Goal: Navigation & Orientation: Find specific page/section

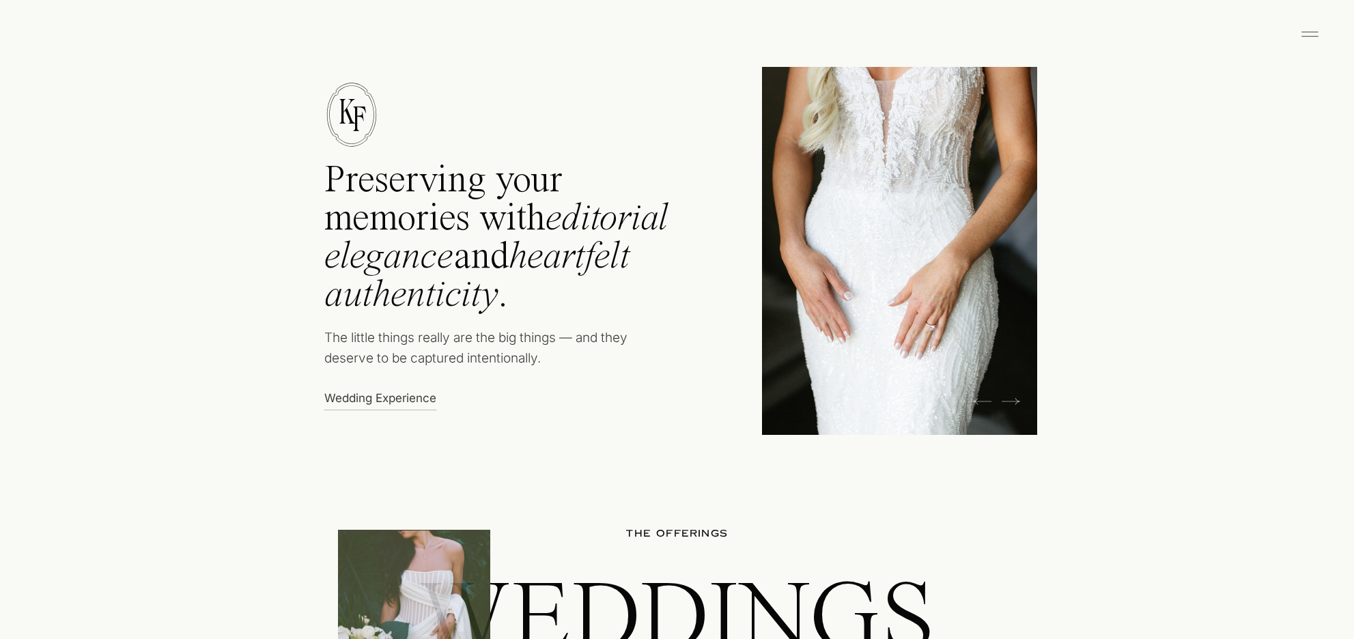
scroll to position [793, 0]
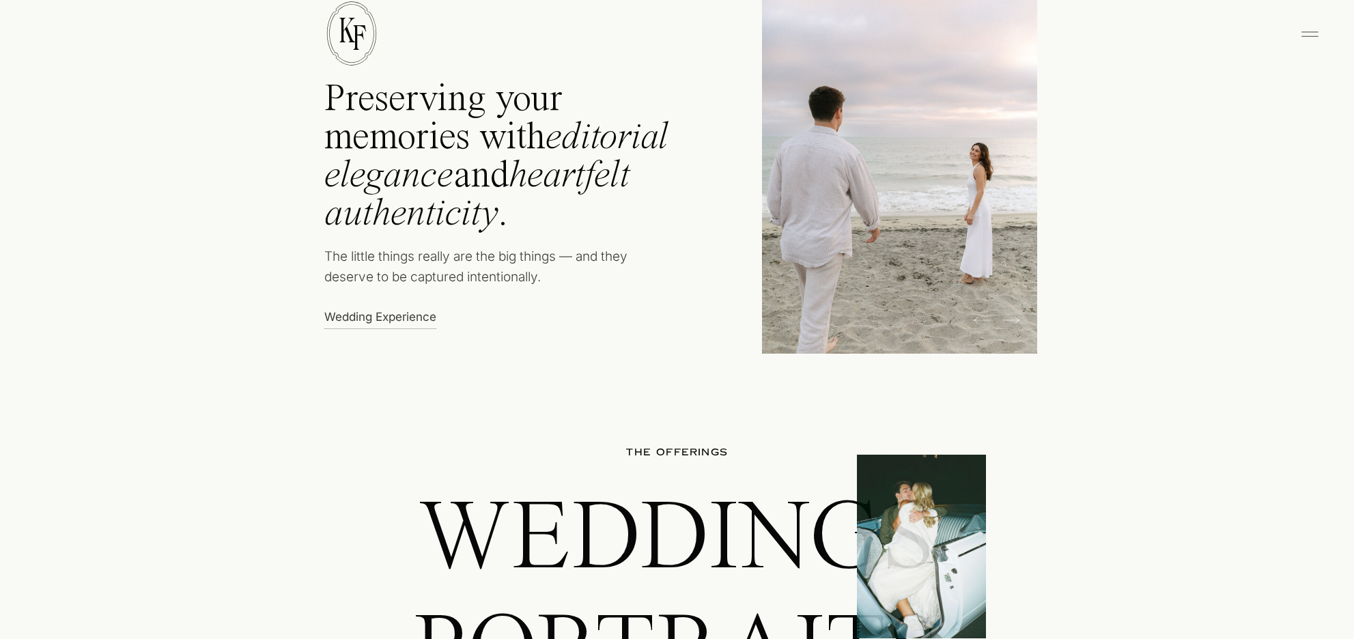
click at [584, 140] on icon "editorial elegance" at bounding box center [496, 157] width 344 height 76
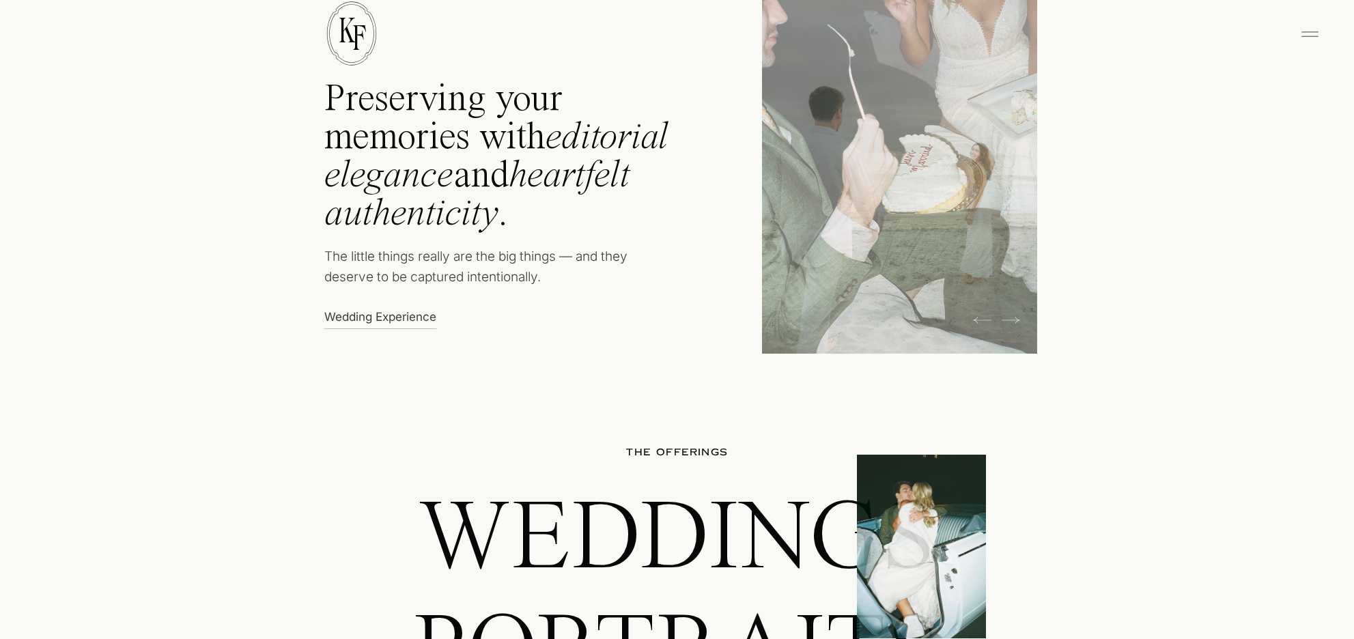
click at [520, 136] on h2 "Preserving your memories with editorial elegance and heartfelt authenticity ." at bounding box center [515, 162] width 382 height 163
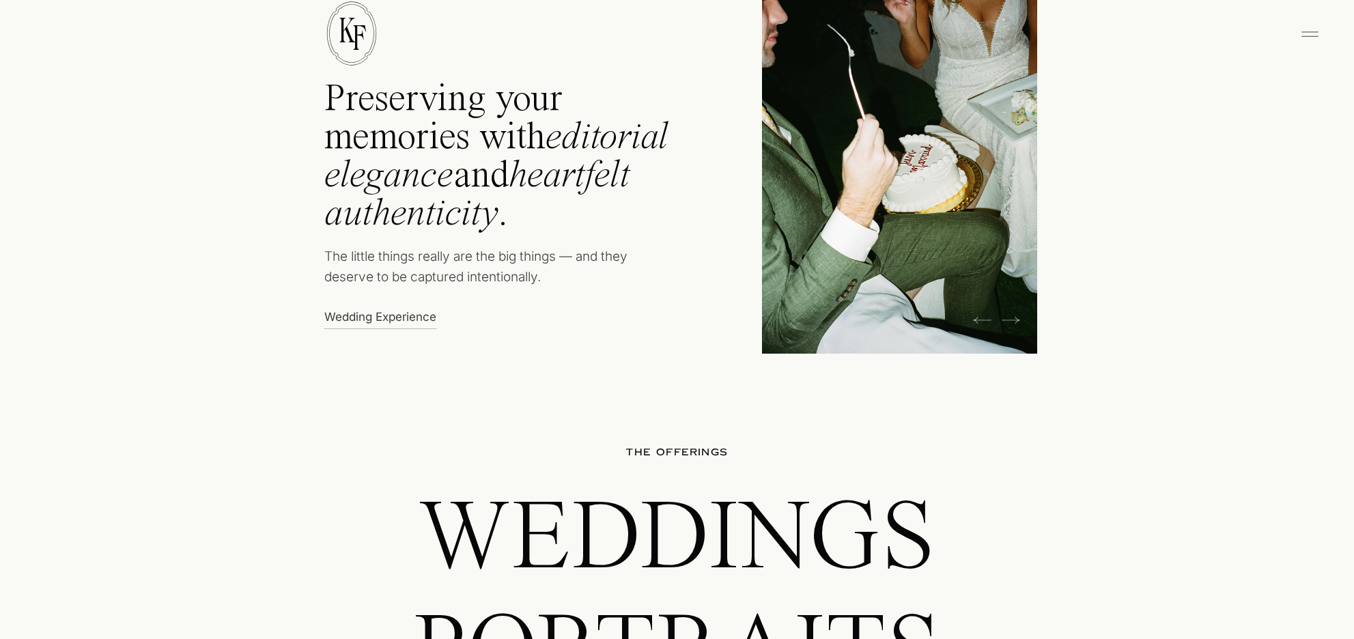
drag, startPoint x: 785, startPoint y: 165, endPoint x: 705, endPoint y: 157, distance: 79.6
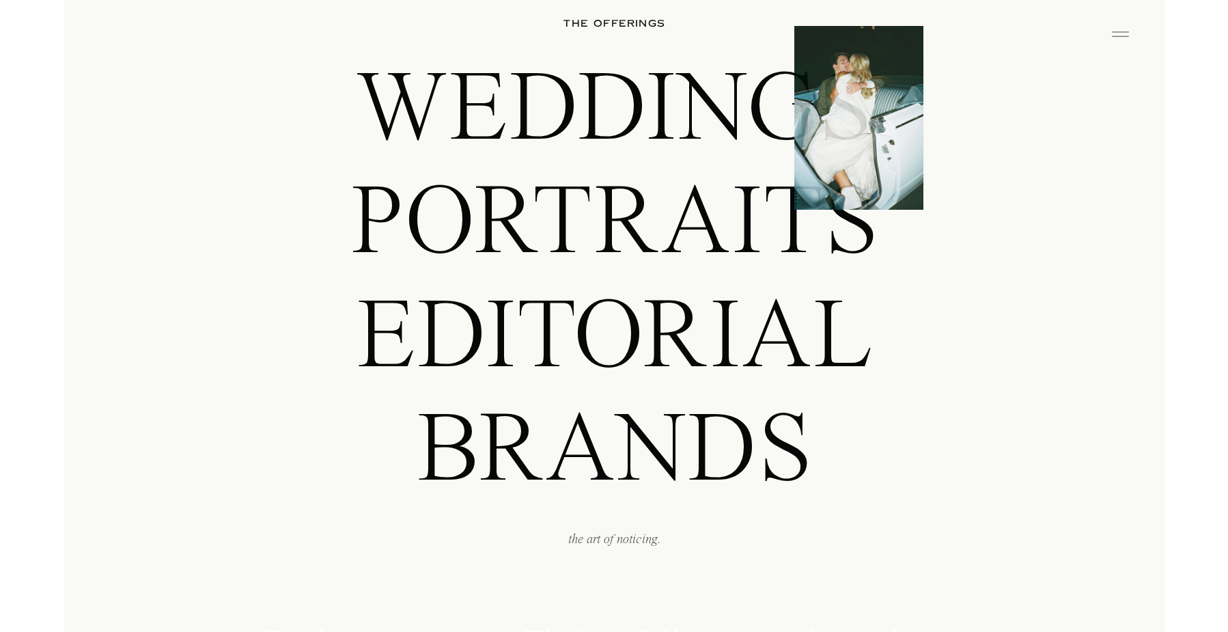
scroll to position [1230, 0]
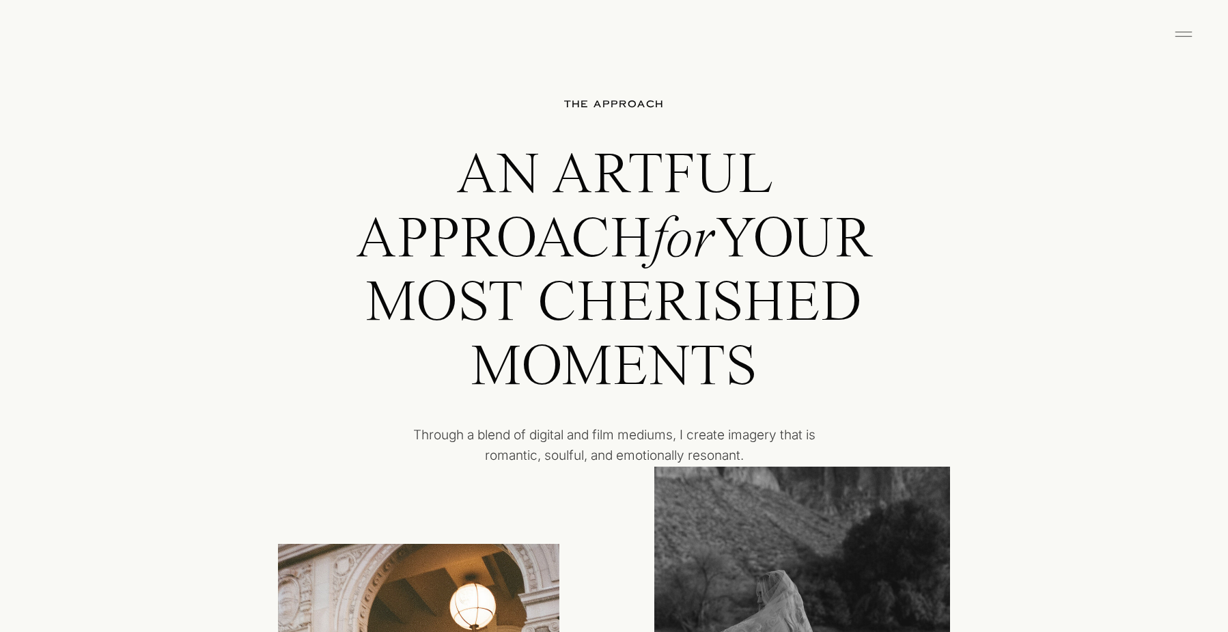
scroll to position [2871, 0]
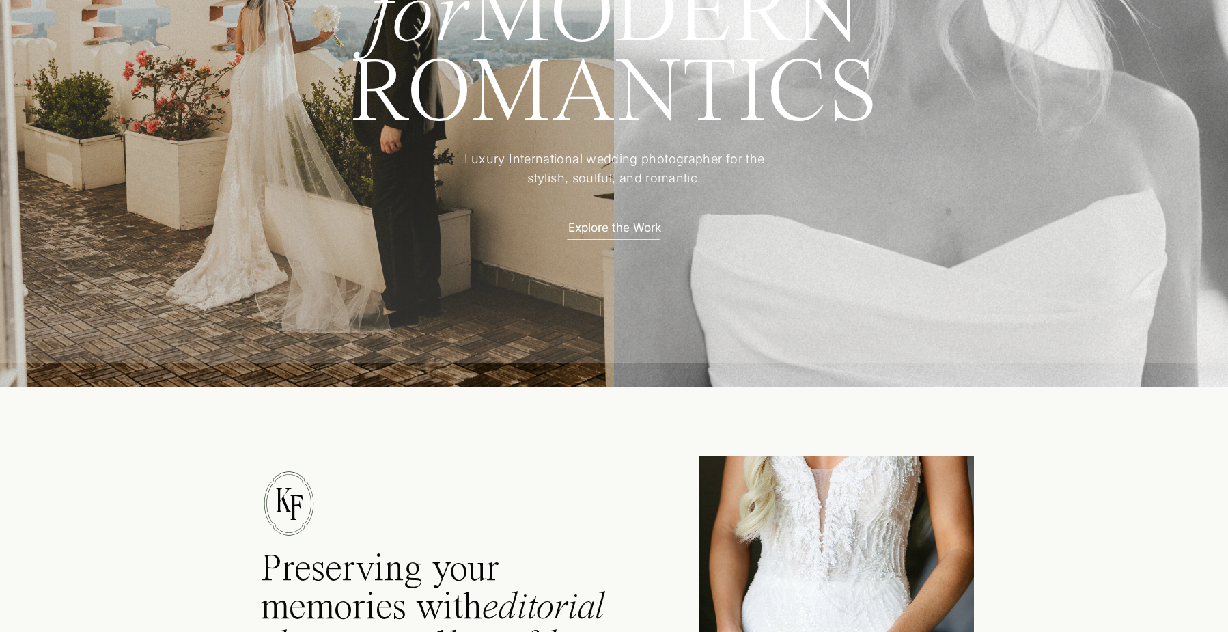
scroll to position [0, 0]
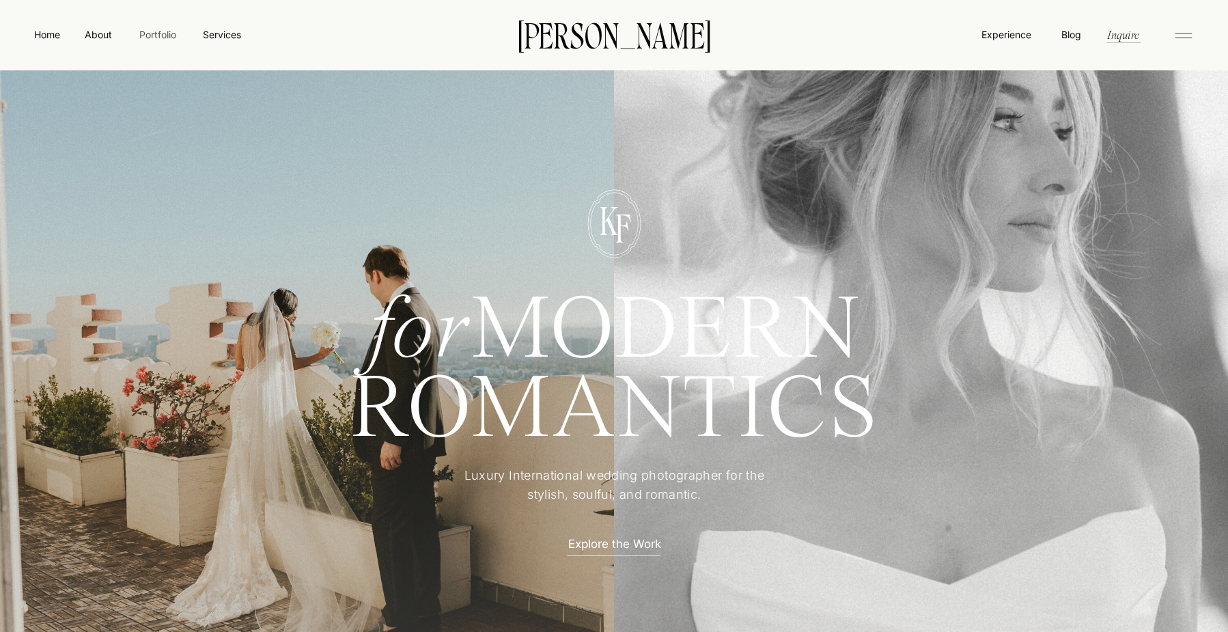
click at [160, 29] on nav "Portfolio" at bounding box center [157, 34] width 48 height 14
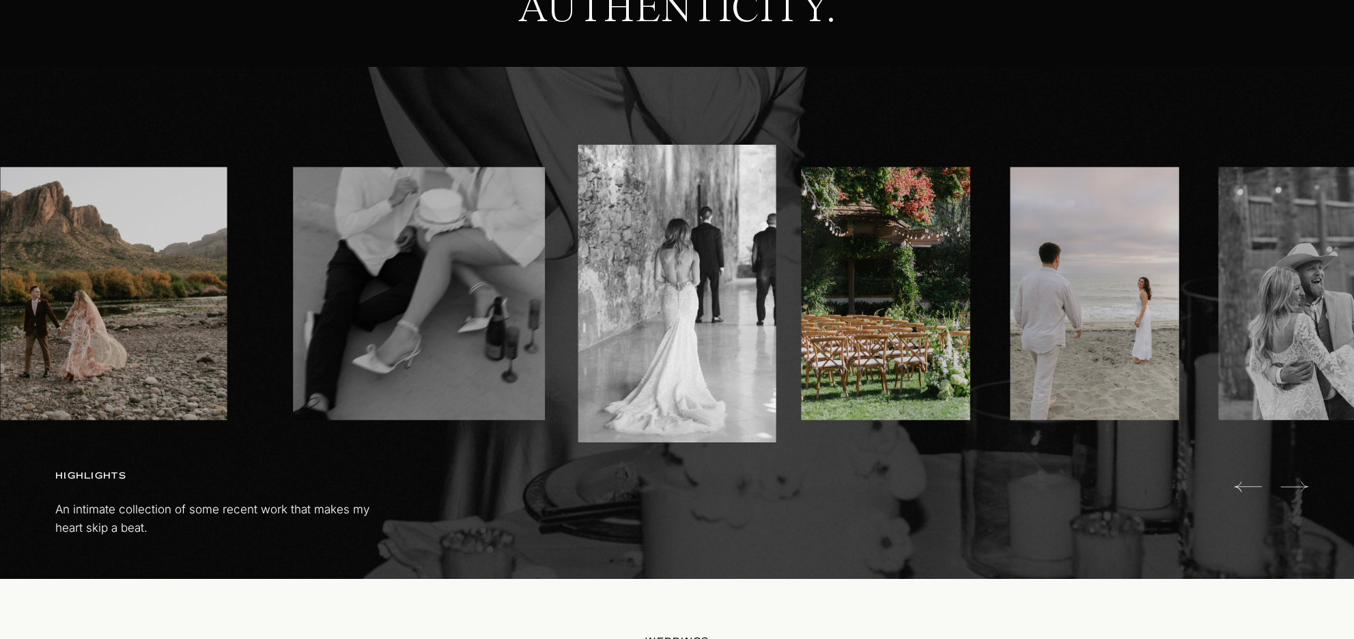
scroll to position [783, 0]
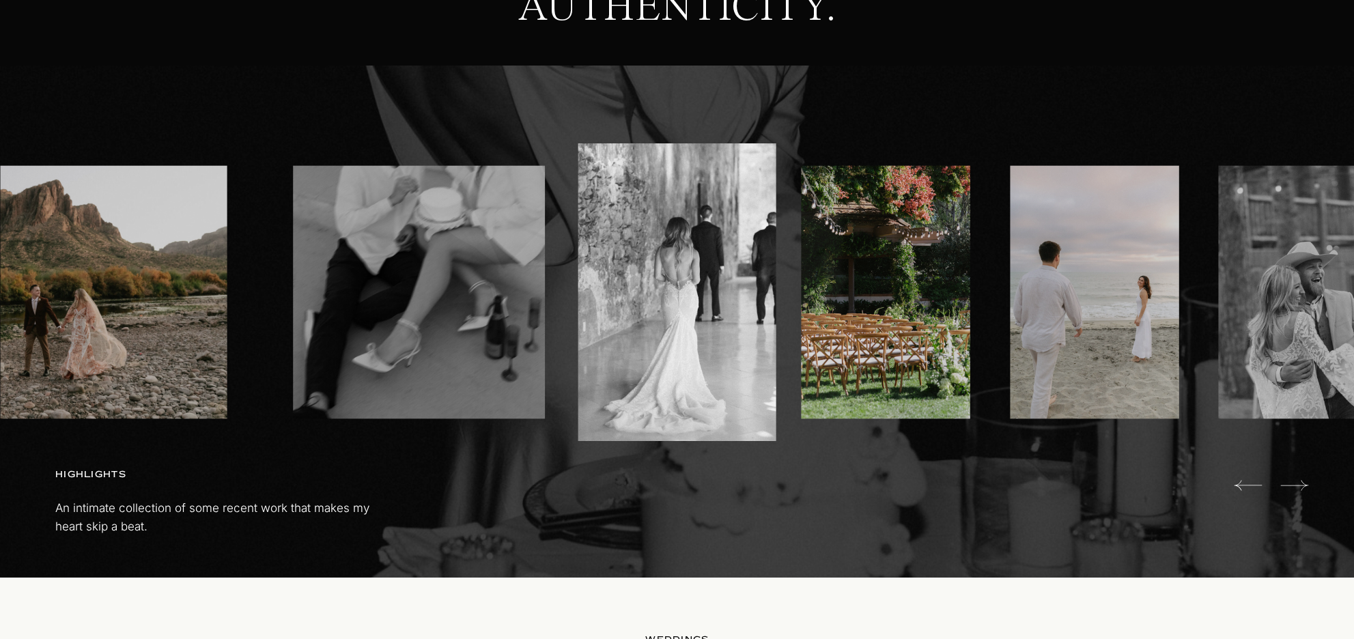
click at [1297, 485] on icon at bounding box center [1294, 485] width 28 height 10
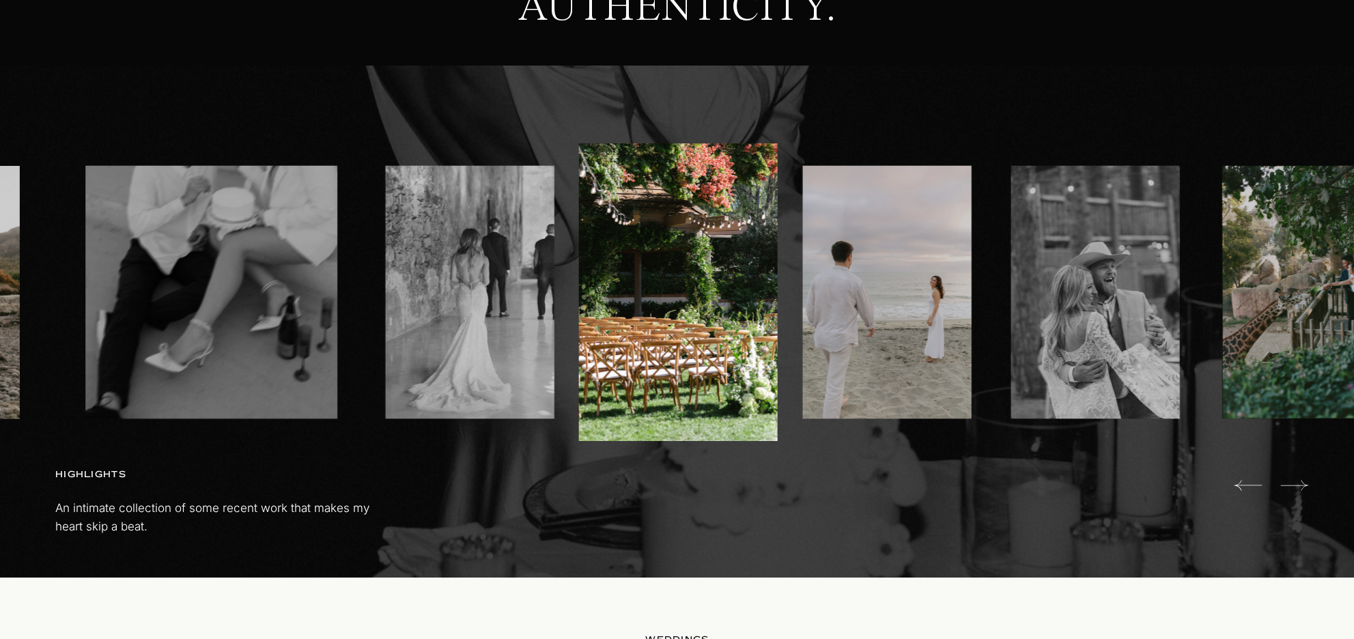
click at [1297, 485] on icon at bounding box center [1294, 485] width 28 height 10
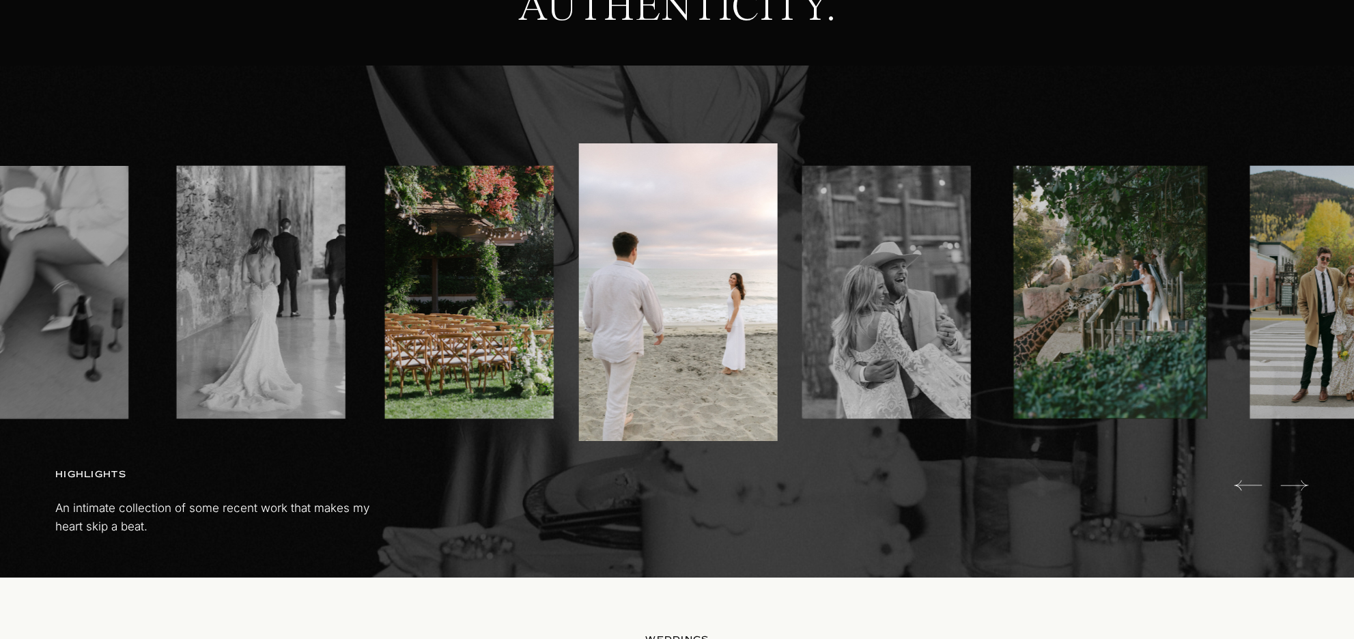
click at [1297, 485] on icon at bounding box center [1294, 485] width 28 height 10
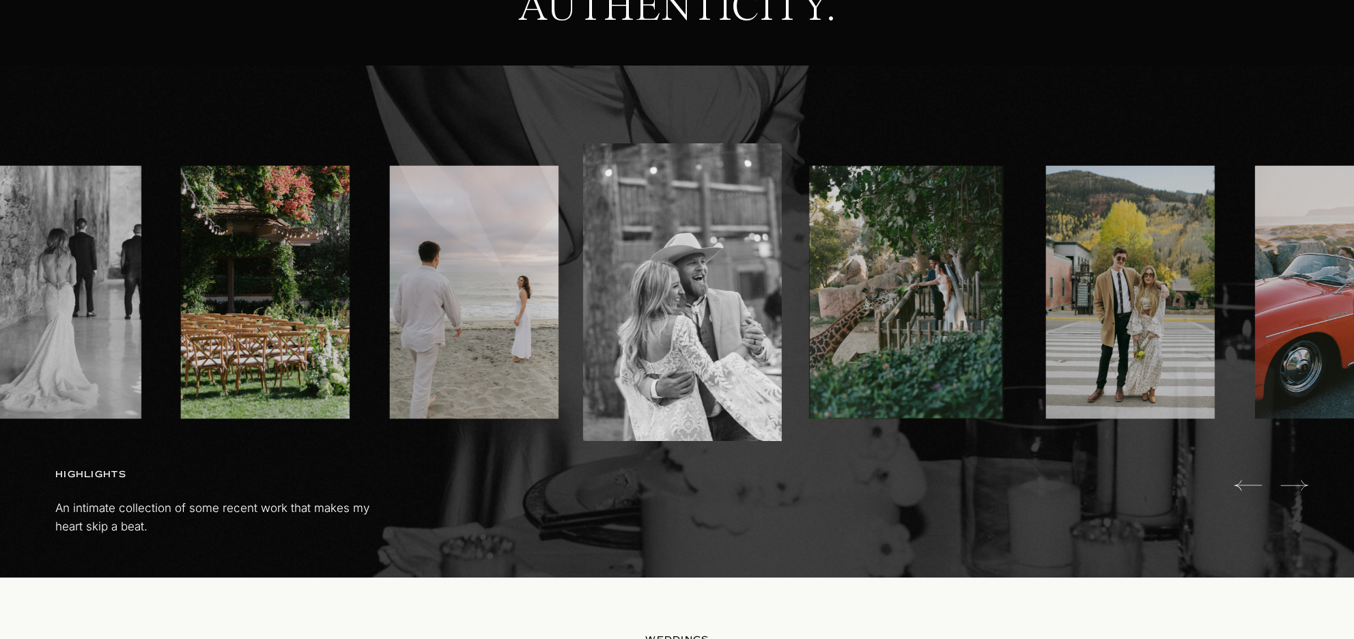
click at [1295, 485] on icon at bounding box center [1294, 485] width 28 height 27
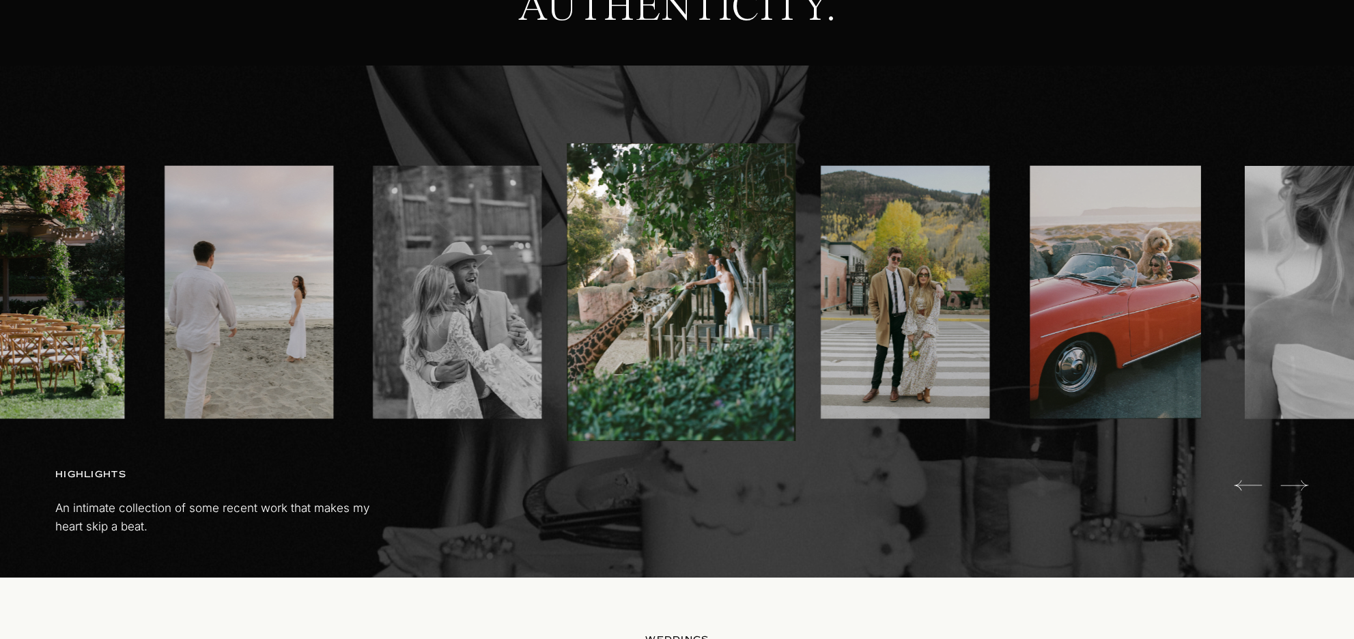
click at [1293, 484] on icon at bounding box center [1294, 485] width 28 height 27
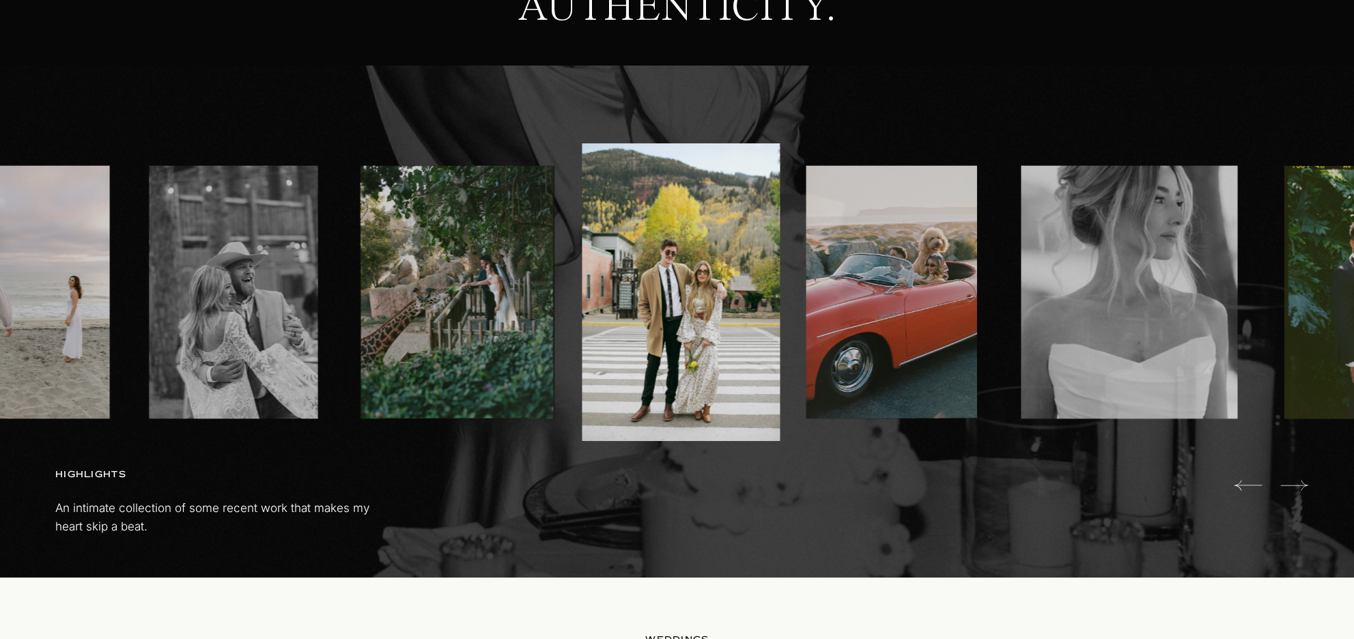
click at [1293, 484] on icon at bounding box center [1294, 485] width 28 height 27
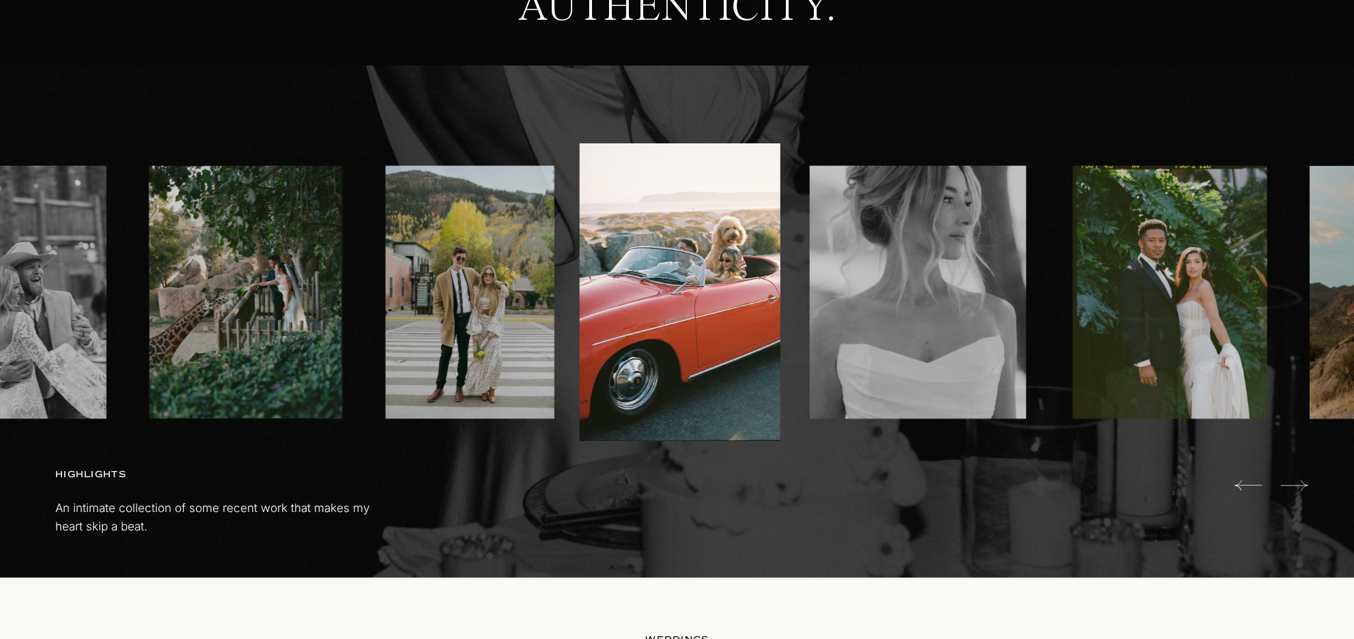
click at [1293, 484] on icon at bounding box center [1294, 485] width 28 height 27
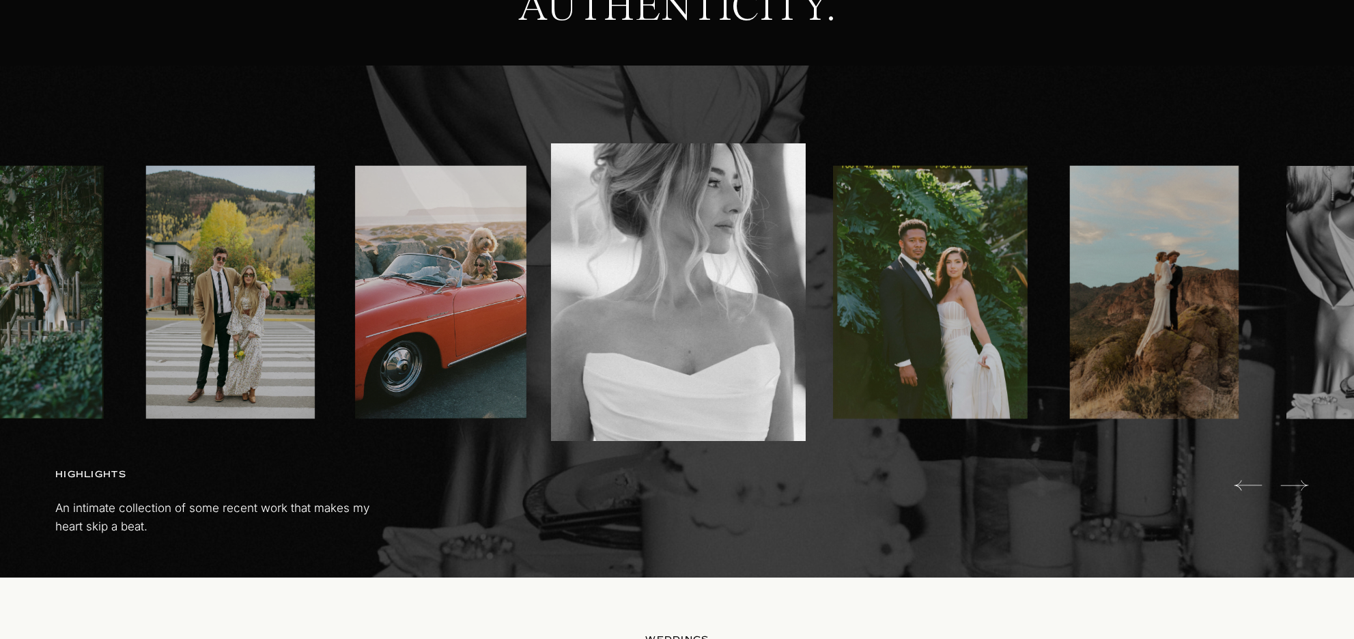
click at [1293, 484] on icon at bounding box center [1294, 485] width 28 height 27
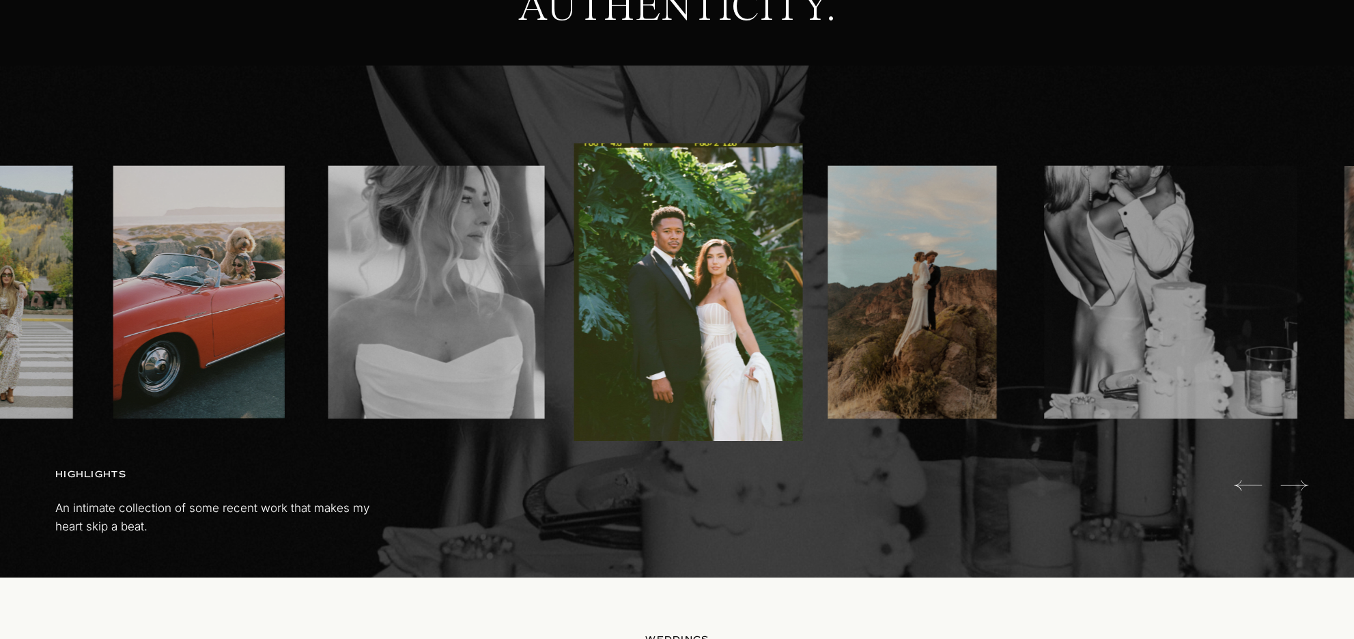
click at [1293, 484] on icon at bounding box center [1294, 485] width 28 height 27
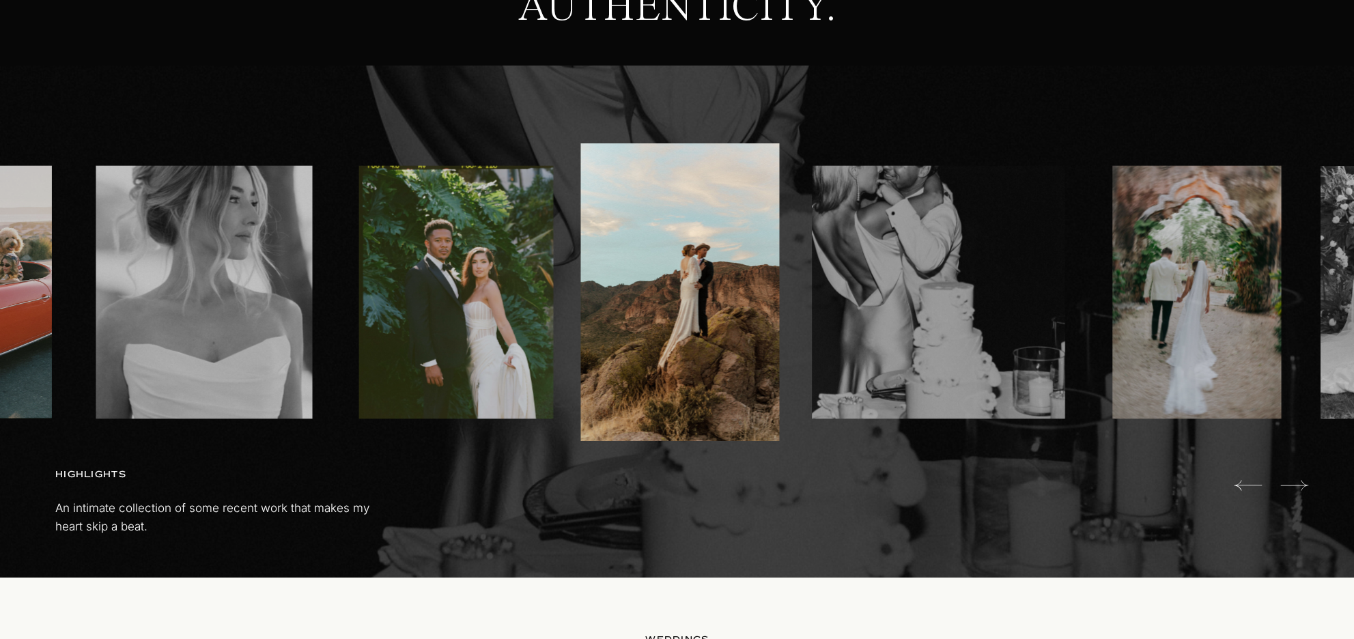
click at [1293, 484] on icon at bounding box center [1294, 485] width 28 height 27
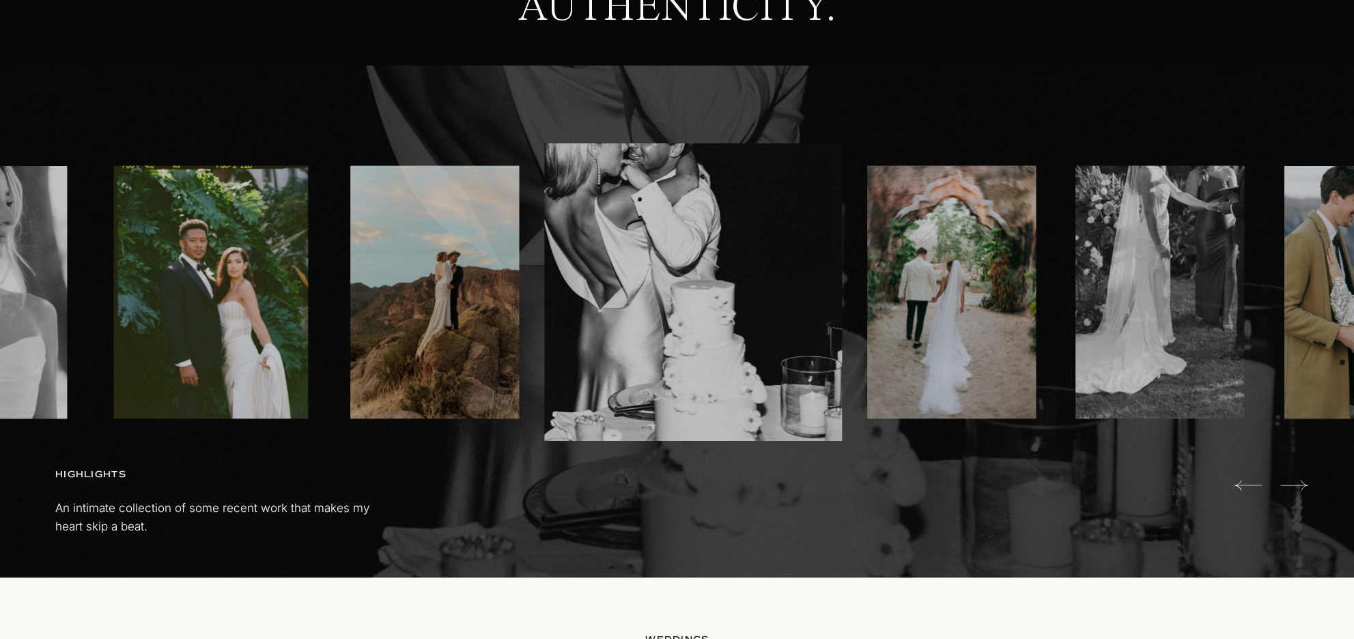
click at [1293, 484] on icon at bounding box center [1294, 485] width 28 height 27
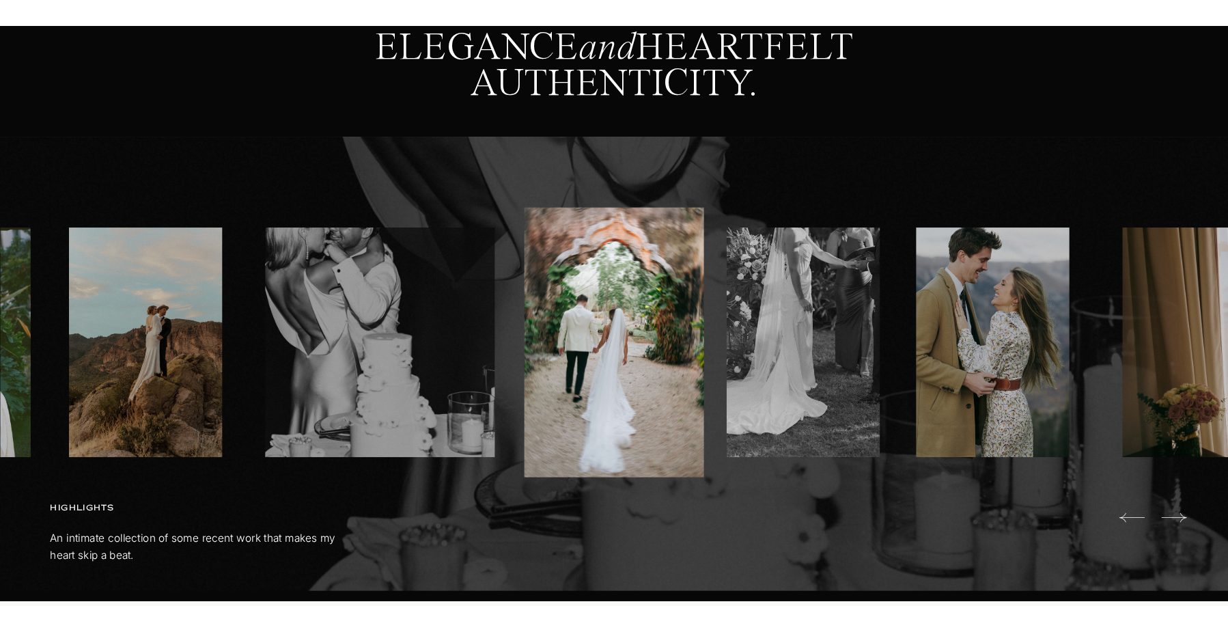
scroll to position [744, 0]
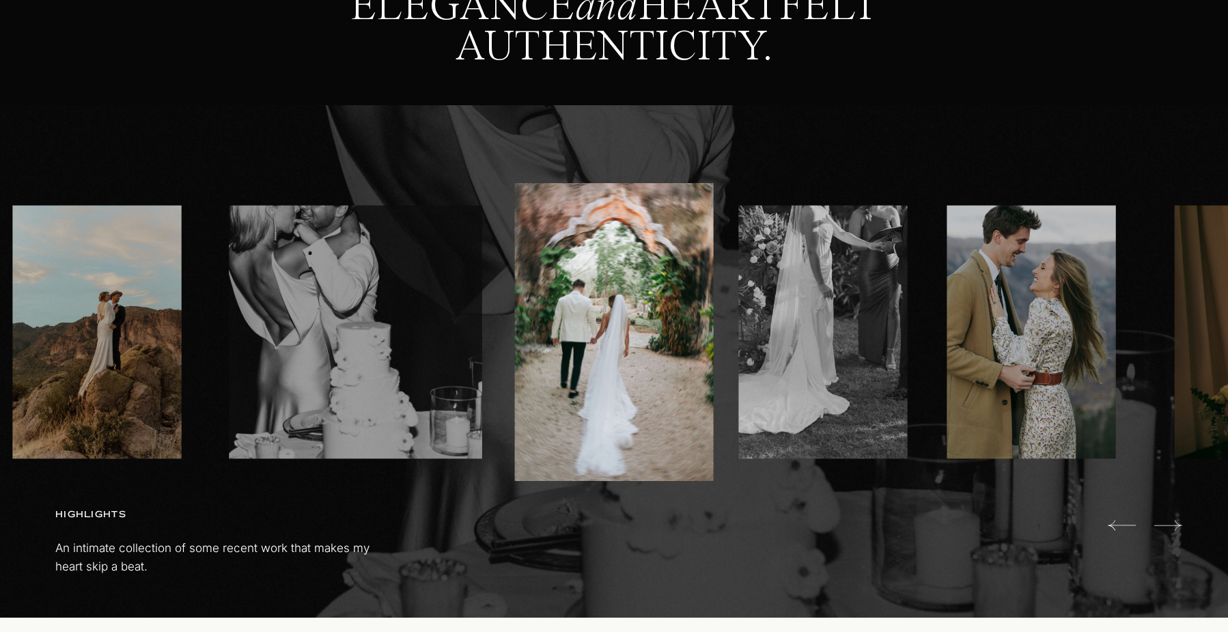
click at [1166, 524] on icon at bounding box center [1168, 525] width 28 height 10
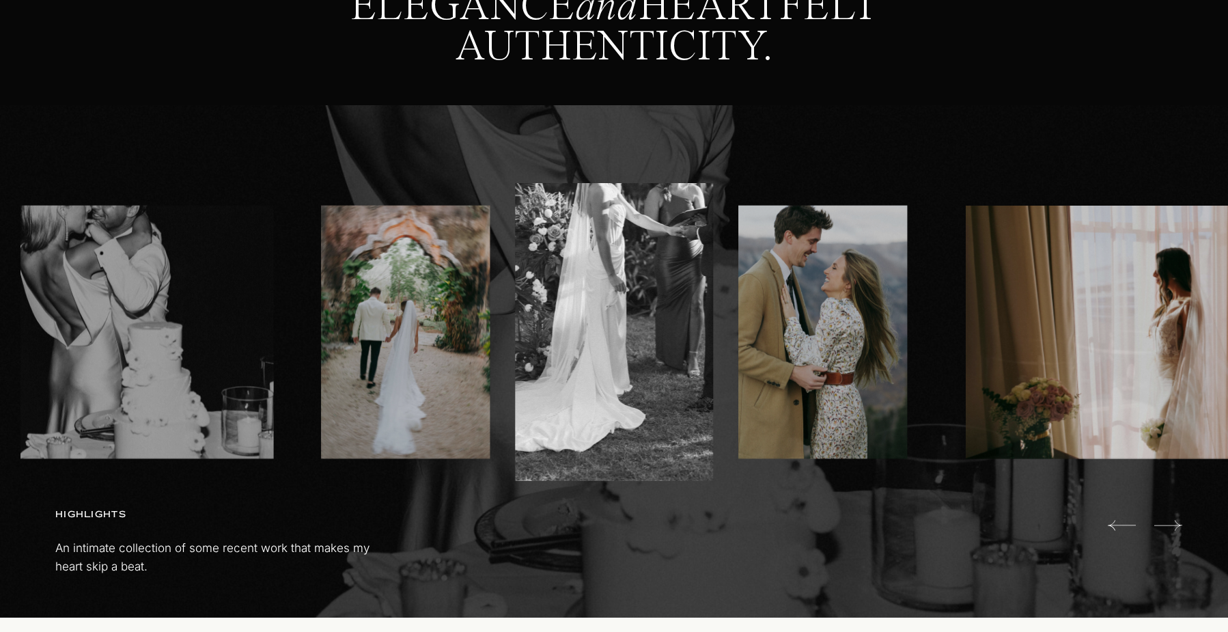
click at [1122, 524] on icon at bounding box center [1122, 524] width 28 height 27
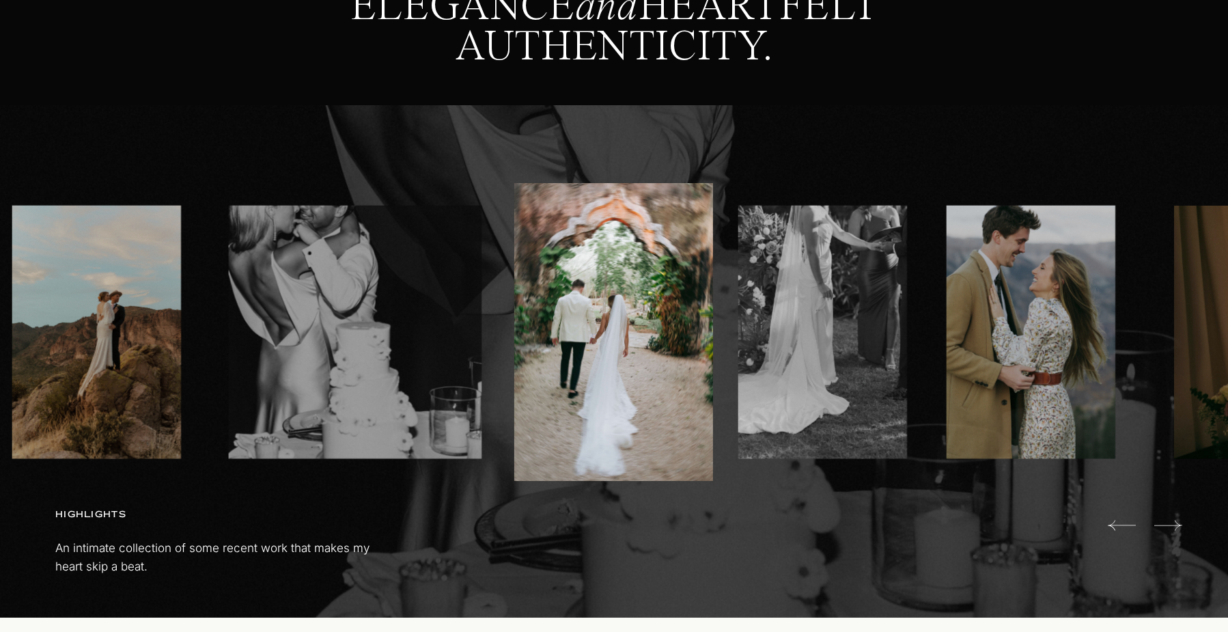
click at [1122, 524] on icon at bounding box center [1122, 524] width 28 height 27
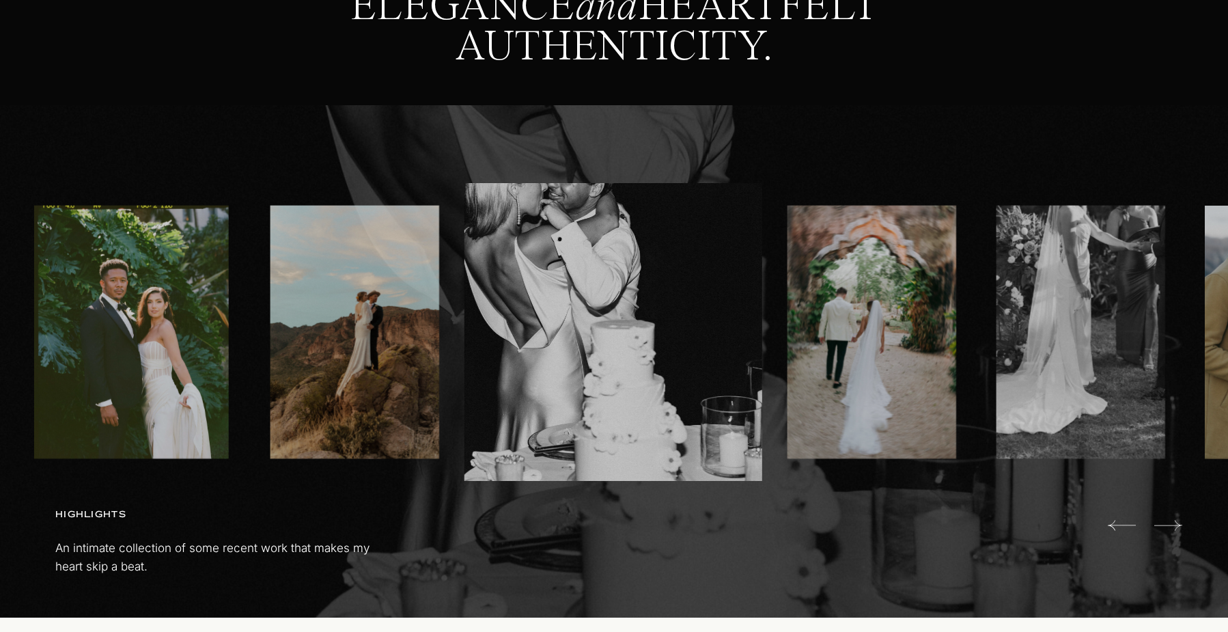
click at [1122, 524] on icon at bounding box center [1122, 524] width 28 height 27
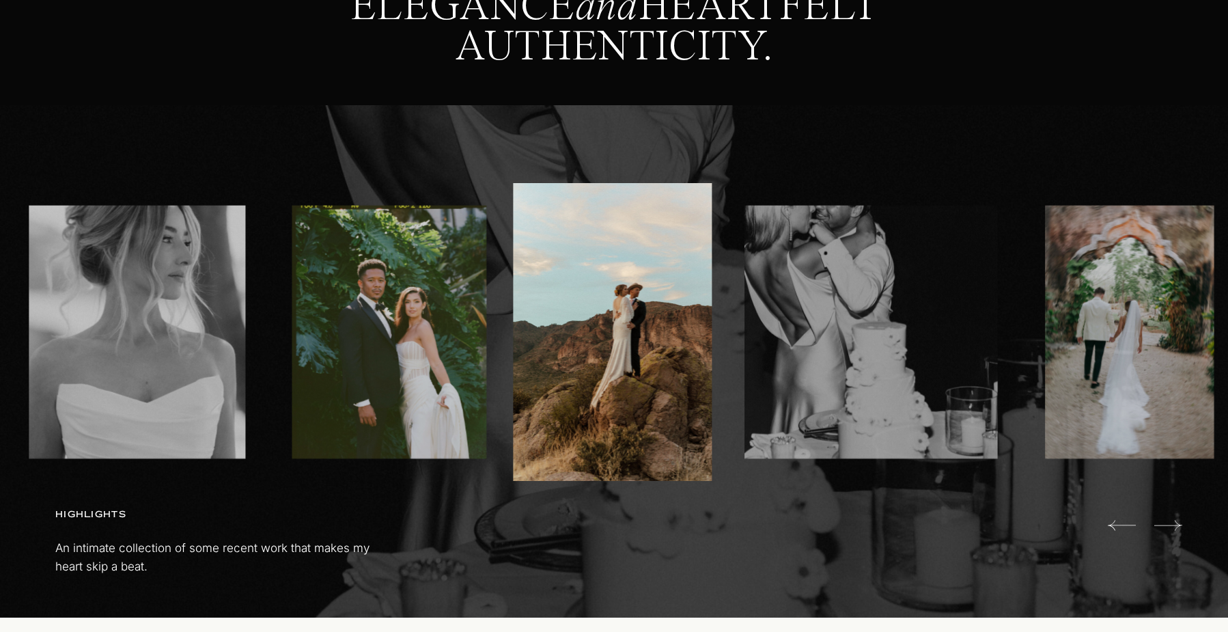
click at [1122, 524] on icon at bounding box center [1122, 524] width 28 height 27
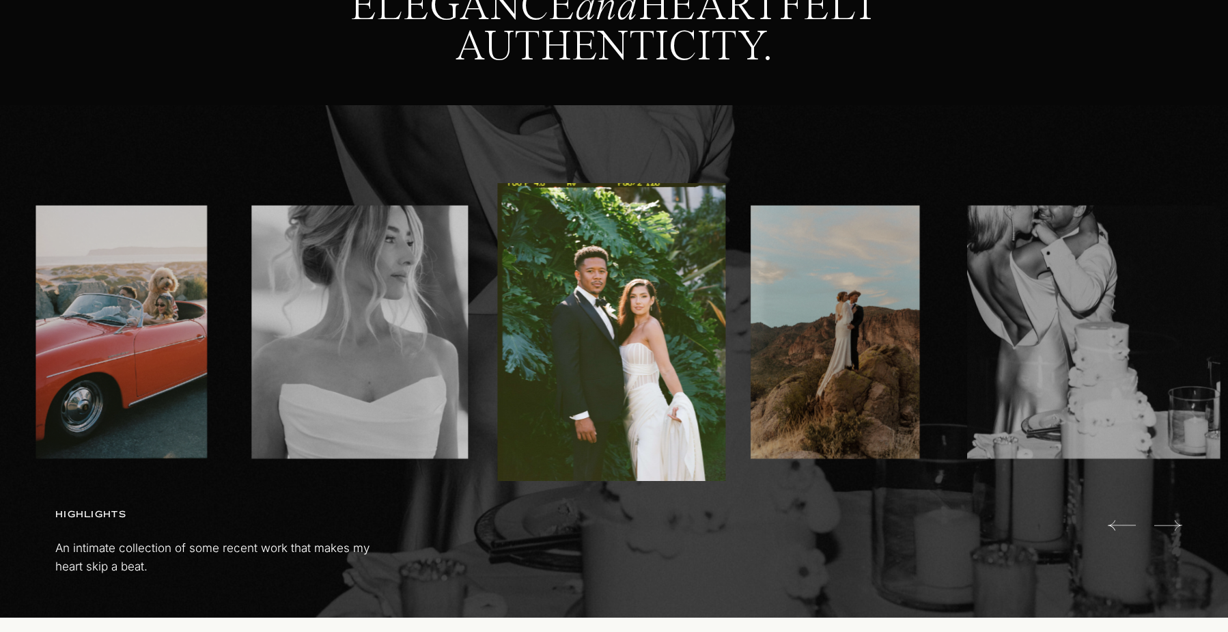
click at [1122, 524] on icon at bounding box center [1122, 524] width 28 height 27
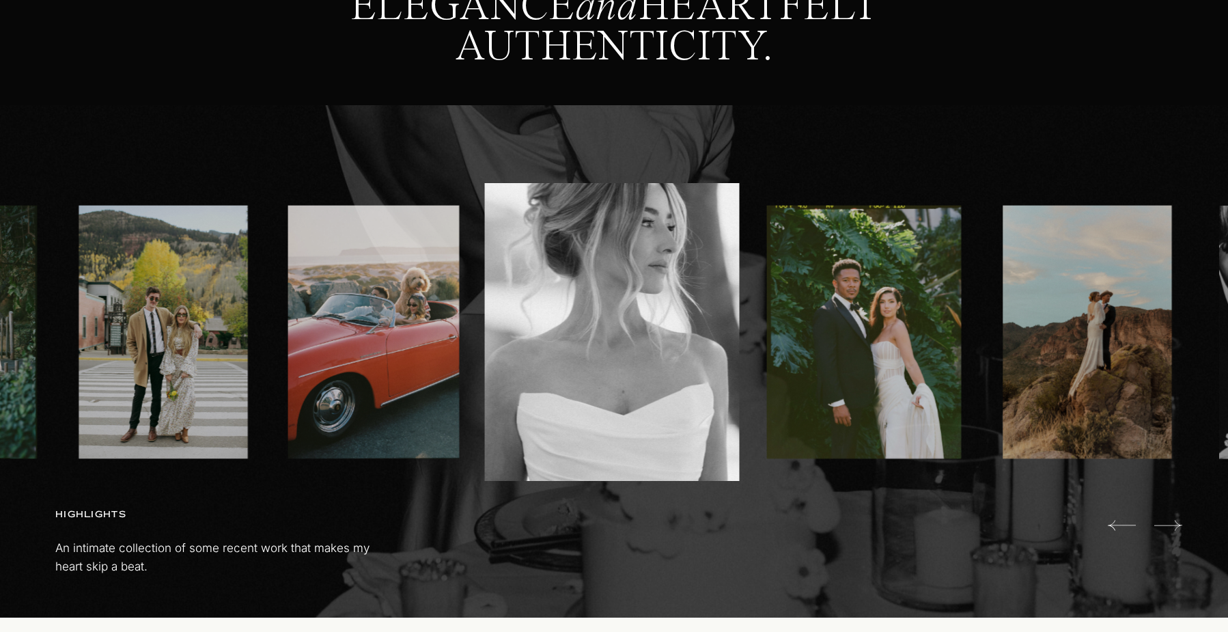
click at [1122, 524] on icon at bounding box center [1122, 524] width 28 height 27
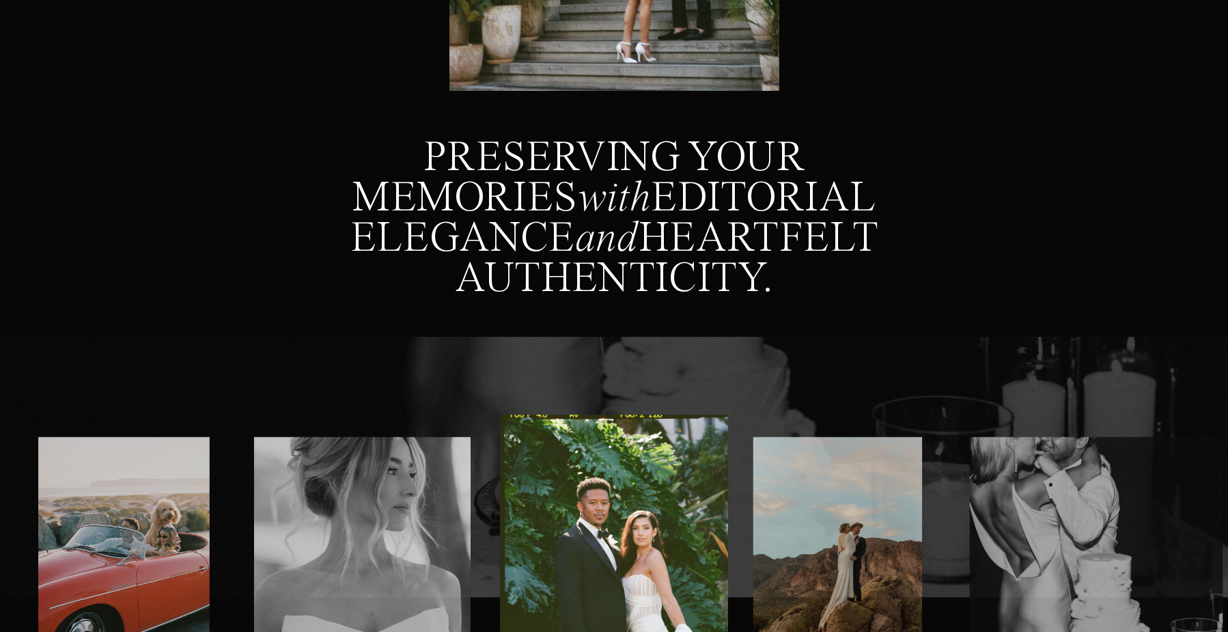
scroll to position [0, 0]
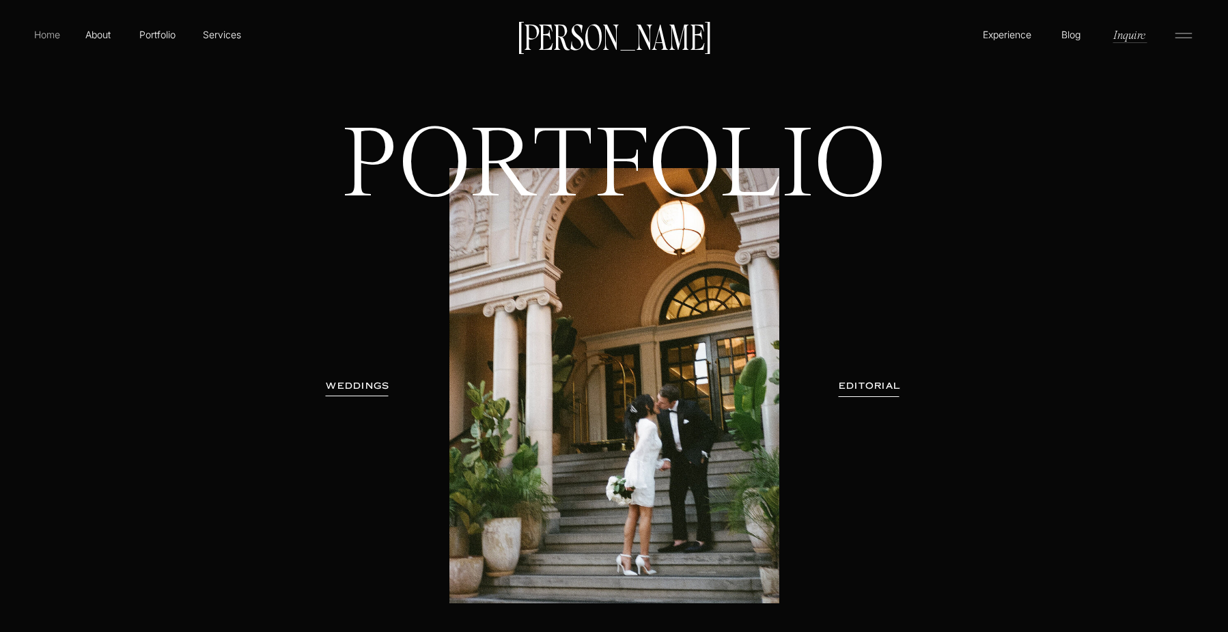
click at [33, 31] on p "Home" at bounding box center [46, 34] width 31 height 14
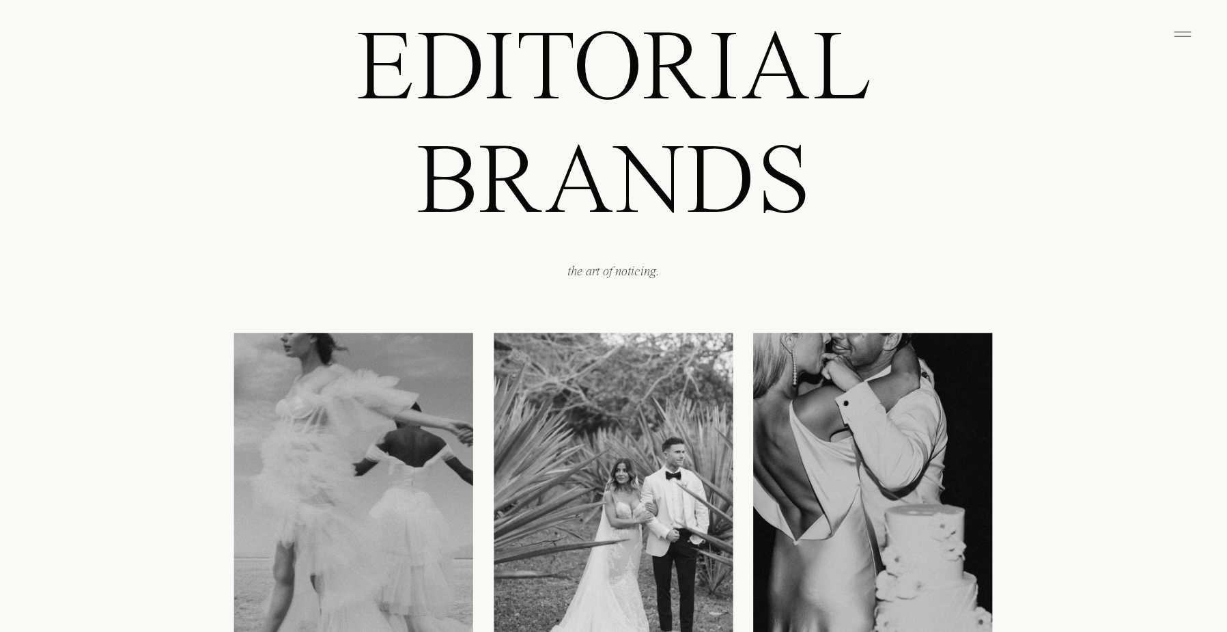
scroll to position [1532, 0]
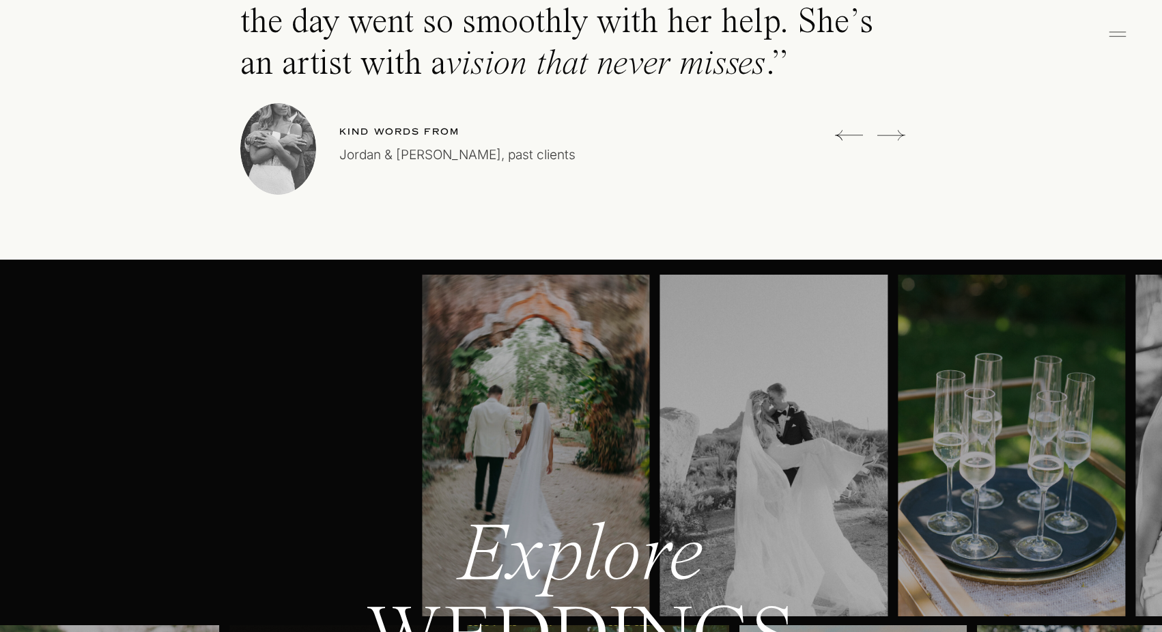
scroll to position [4096, 0]
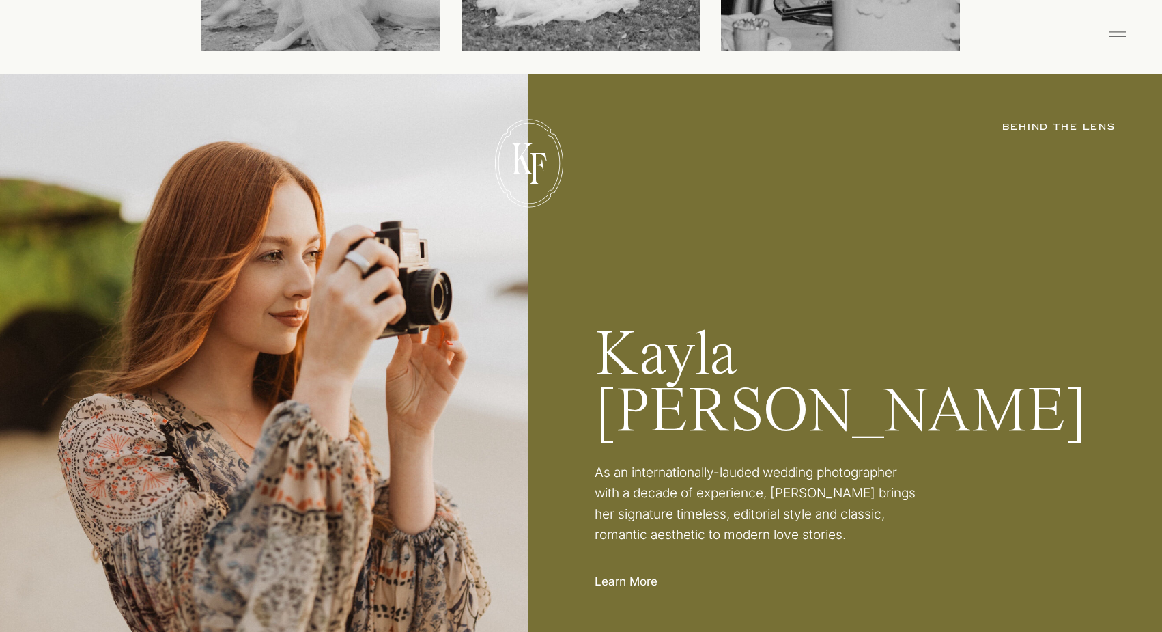
scroll to position [2142, 0]
